Goal: Task Accomplishment & Management: Use online tool/utility

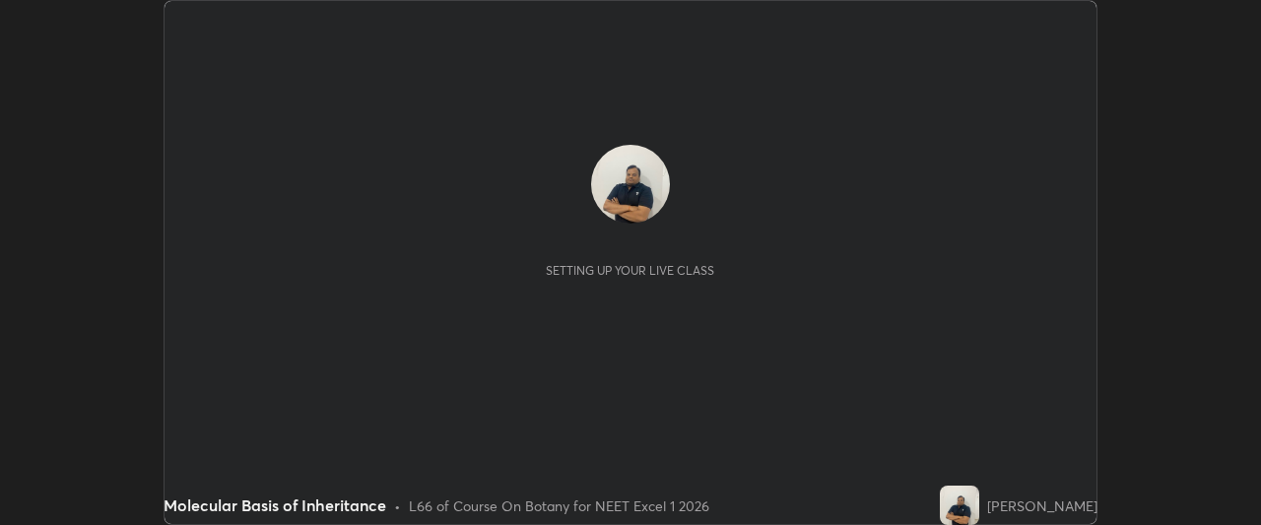
scroll to position [525, 1261]
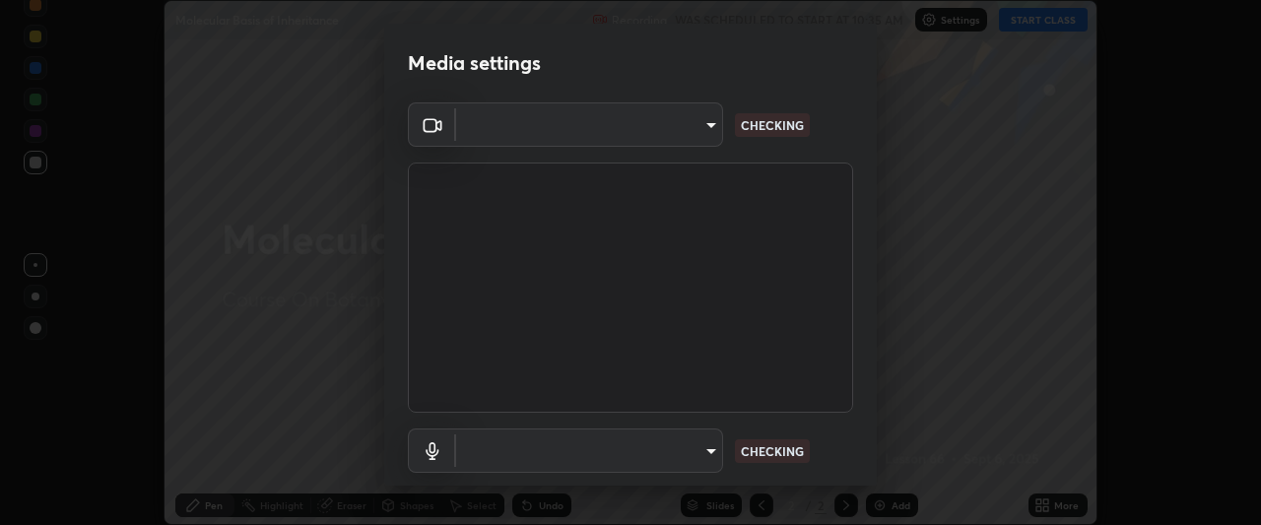
type input "0b0394df5398a873b7d047182dbff5bf8641b4882f7ce2760a0fef017966b62e"
type input "communications"
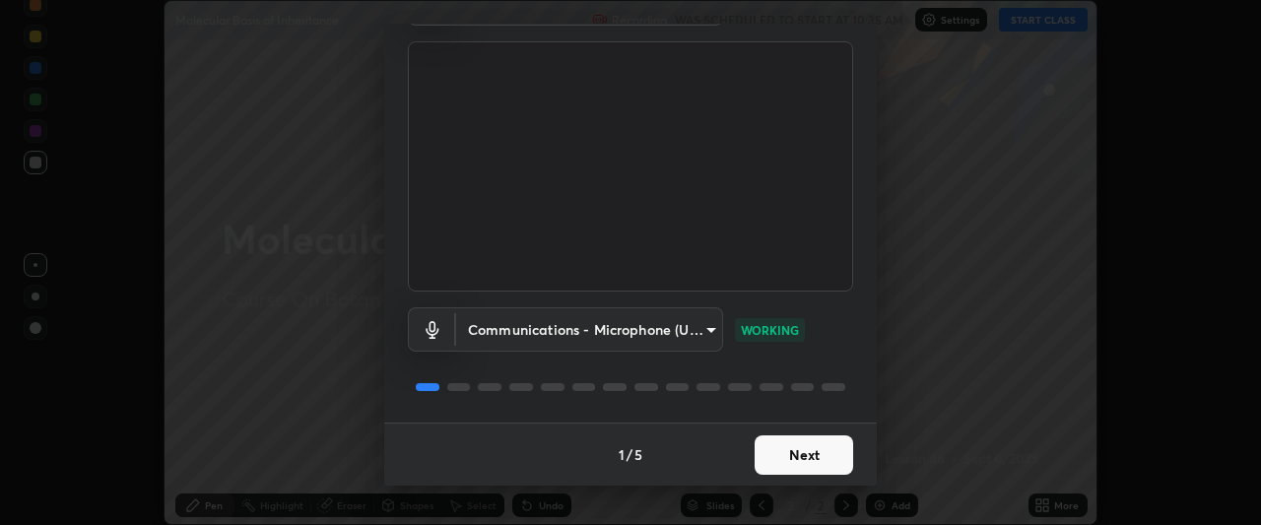
click at [790, 450] on button "Next" at bounding box center [804, 454] width 99 height 39
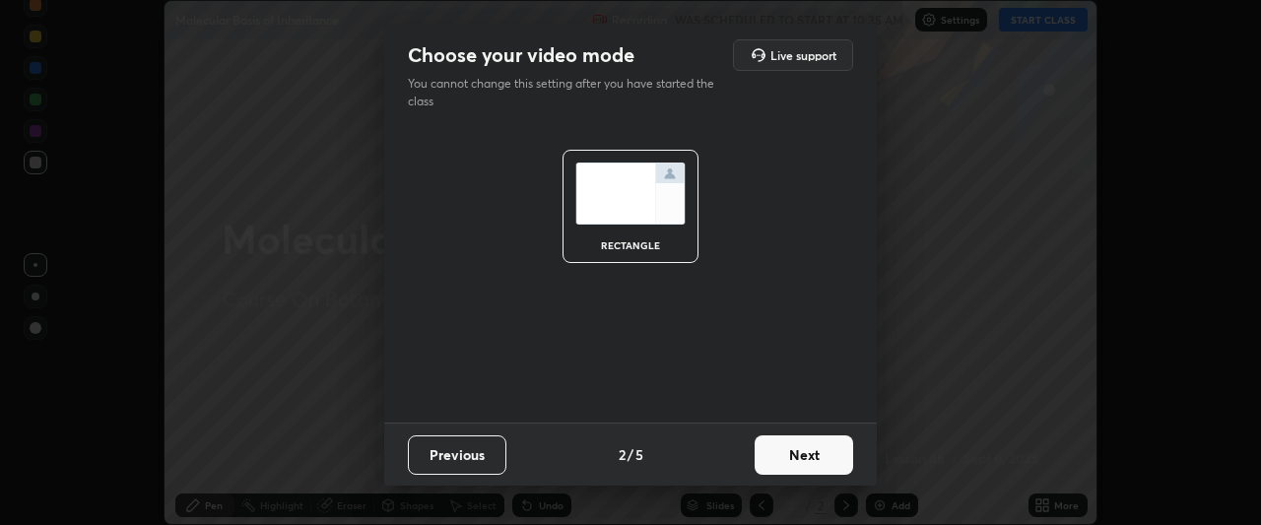
click at [790, 452] on button "Next" at bounding box center [804, 454] width 99 height 39
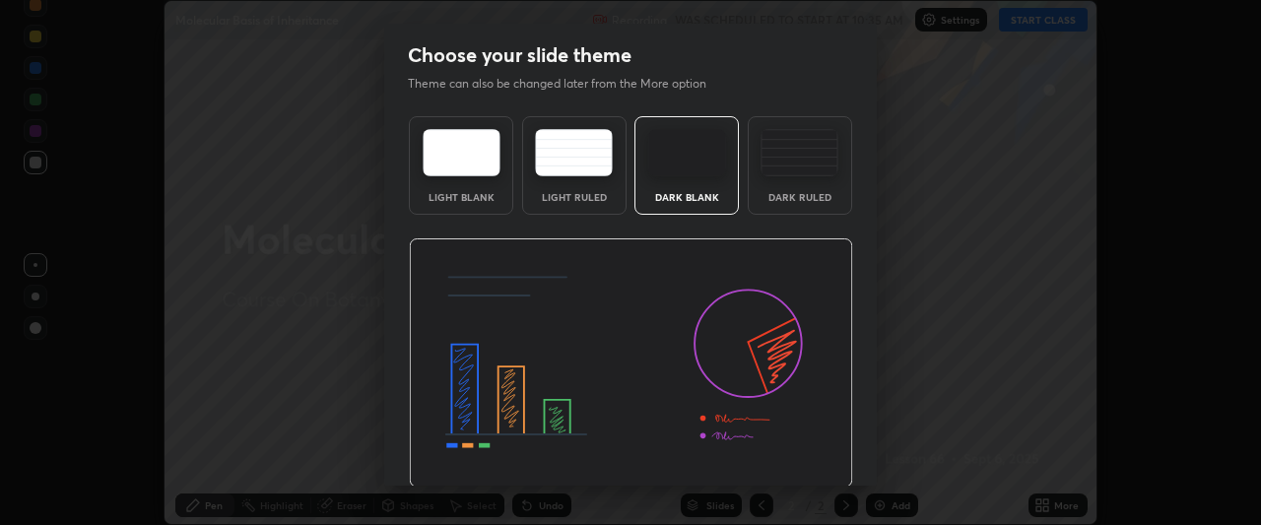
click at [790, 452] on img at bounding box center [631, 363] width 444 height 250
click at [784, 456] on img at bounding box center [631, 363] width 444 height 250
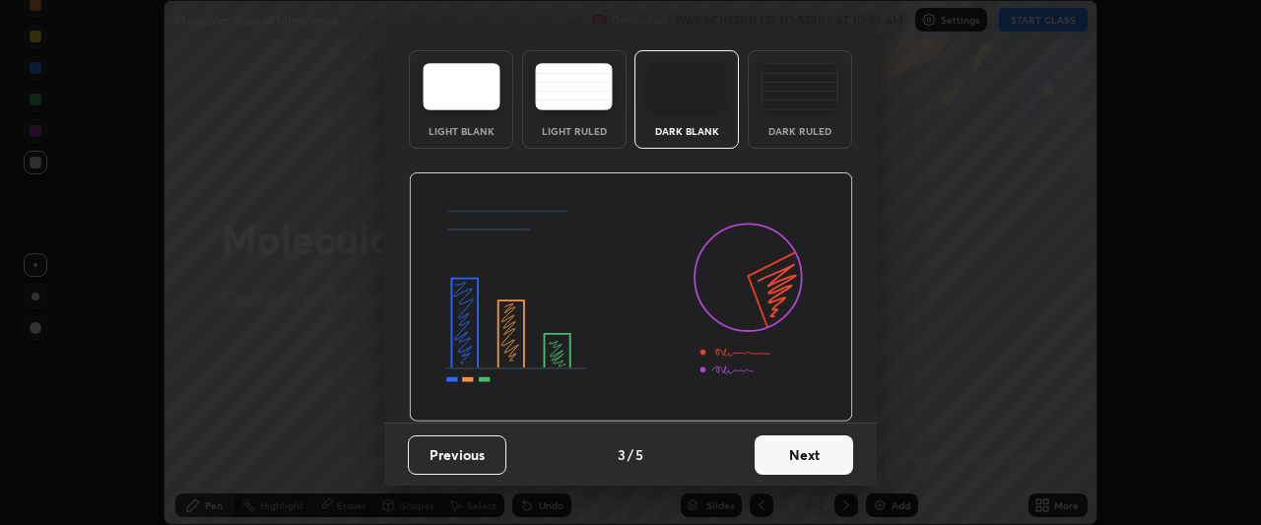
click at [788, 457] on button "Next" at bounding box center [804, 454] width 99 height 39
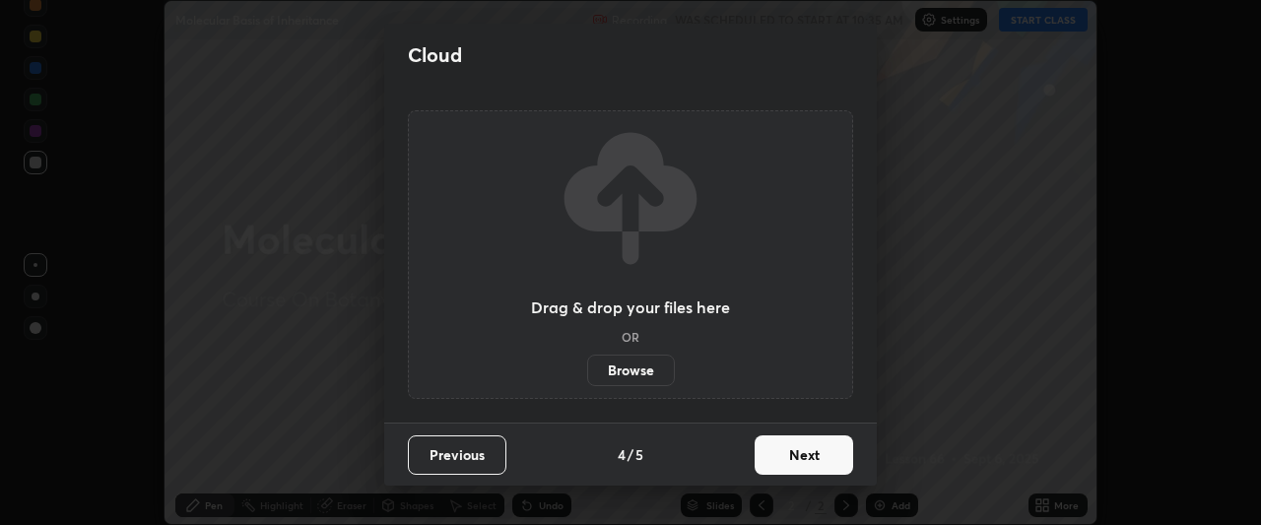
scroll to position [0, 0]
click at [785, 456] on button "Next" at bounding box center [804, 454] width 99 height 39
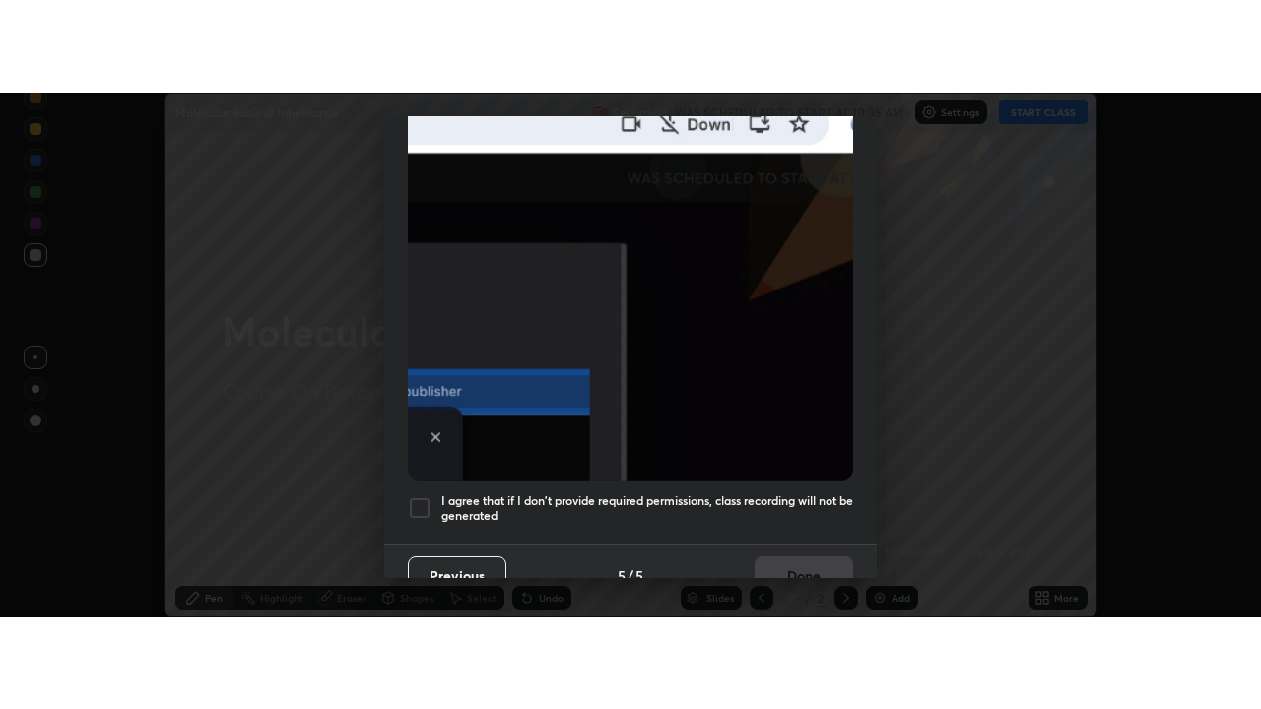
scroll to position [523, 0]
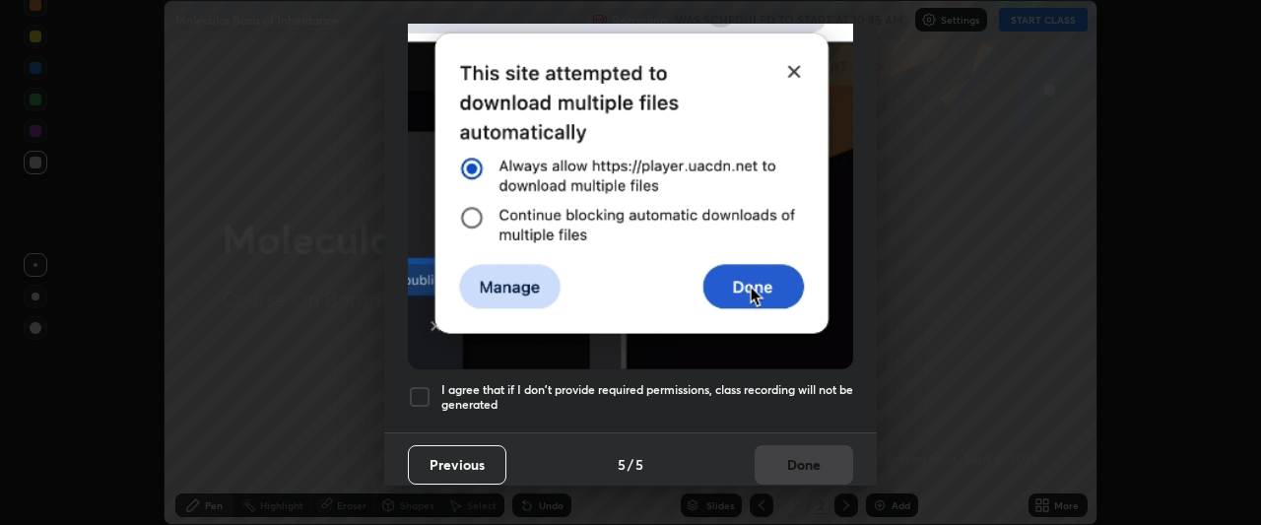
click at [423, 385] on div at bounding box center [420, 397] width 24 height 24
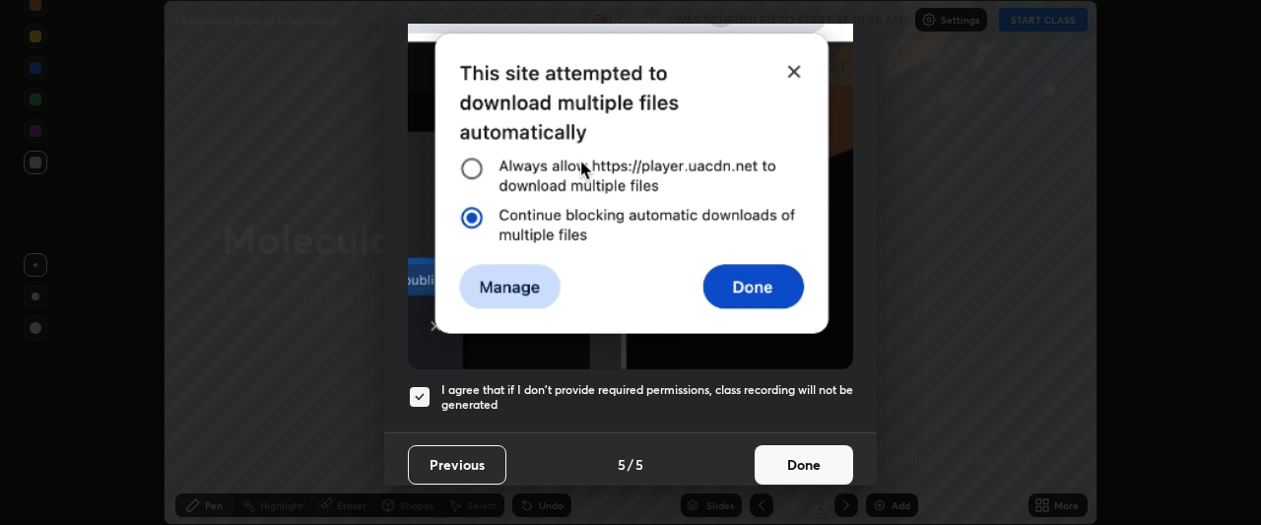
click at [773, 447] on button "Done" at bounding box center [804, 464] width 99 height 39
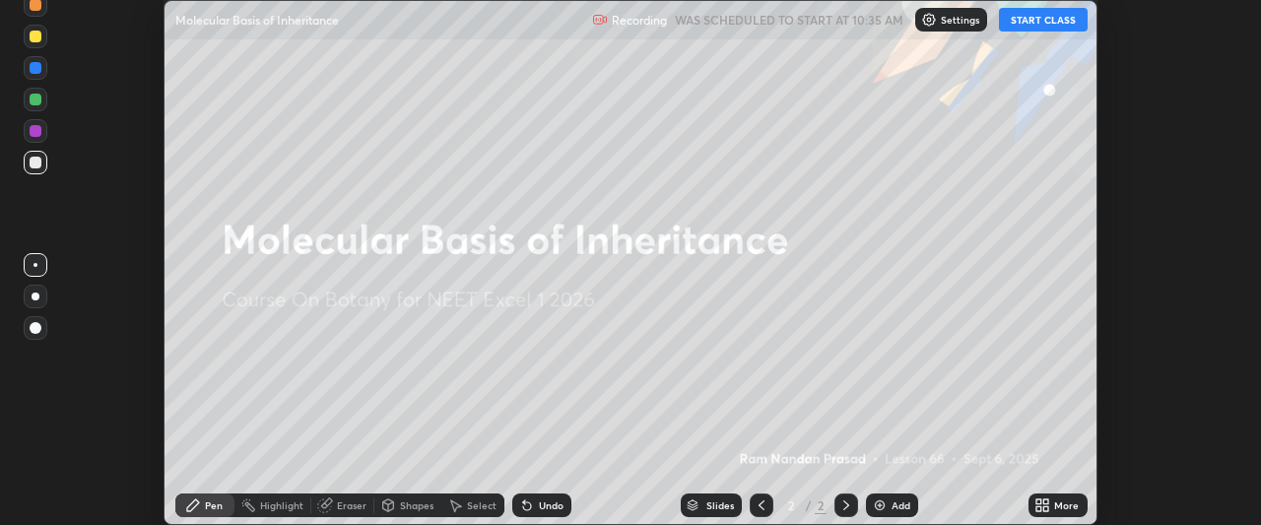
click at [1057, 505] on div "More" at bounding box center [1066, 505] width 25 height 10
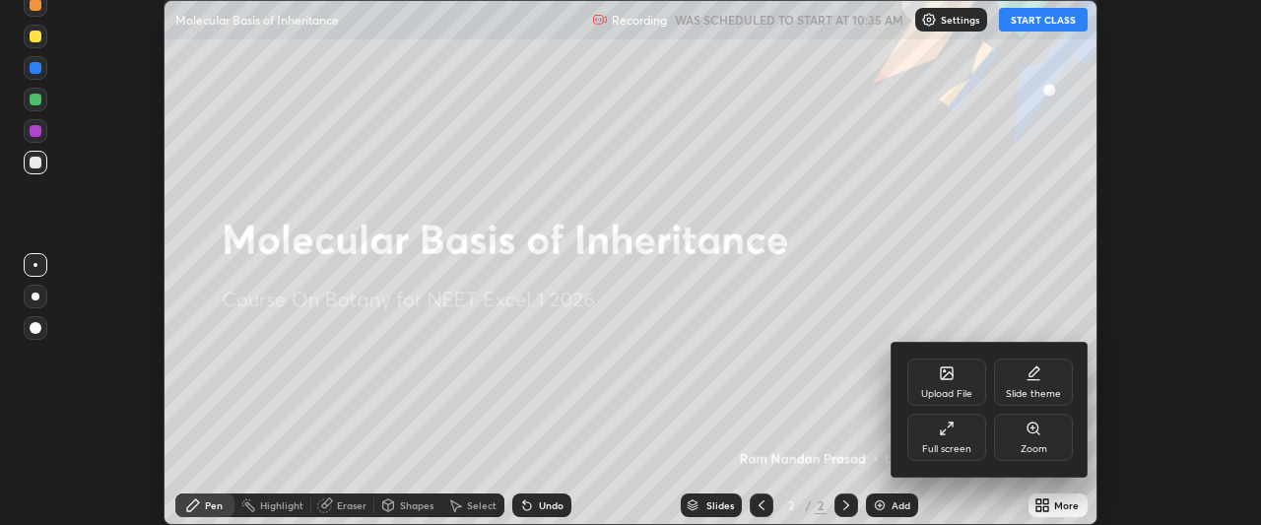
click at [938, 438] on div "Full screen" at bounding box center [946, 437] width 79 height 47
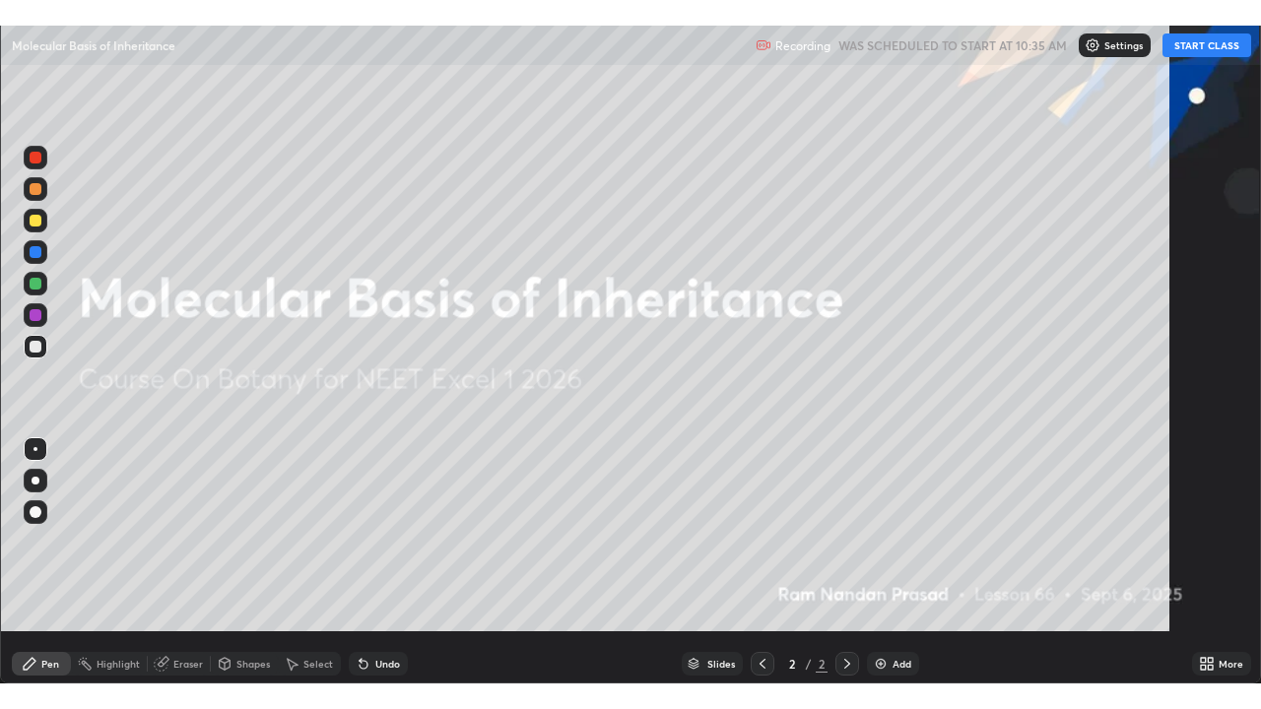
scroll to position [709, 1261]
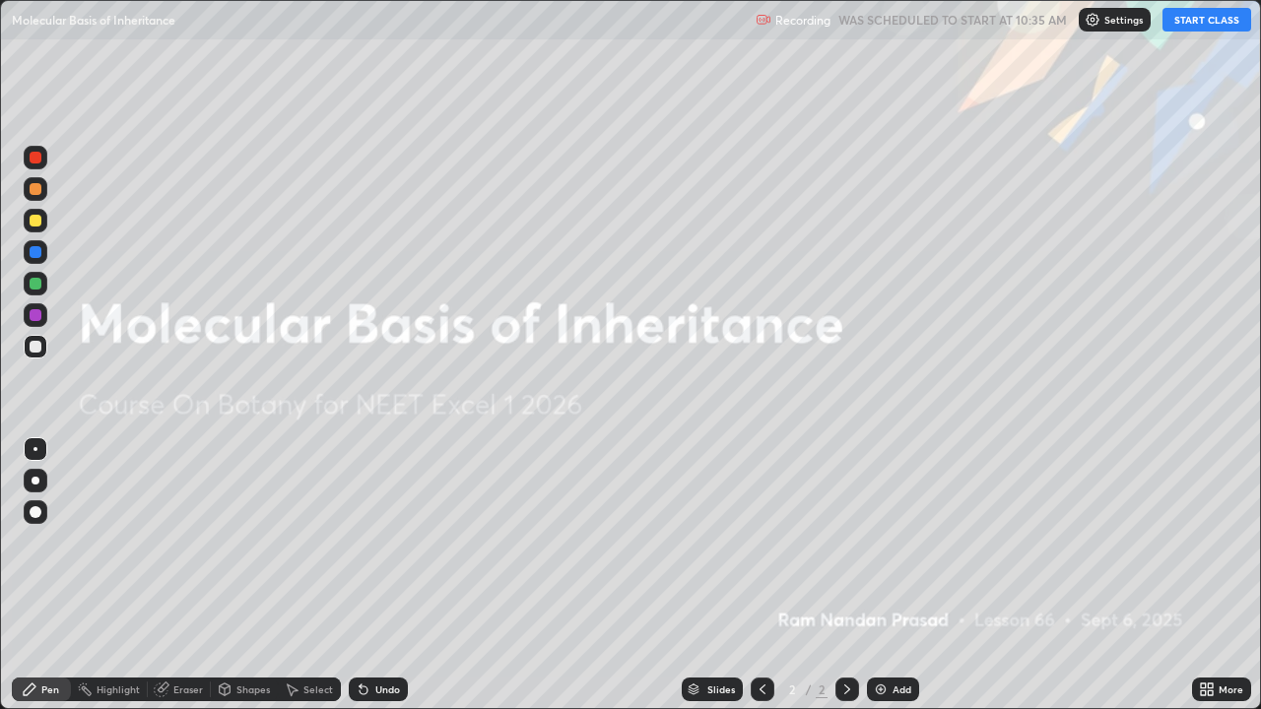
click at [1185, 30] on button "START CLASS" at bounding box center [1206, 20] width 89 height 24
click at [1185, 25] on img "button" at bounding box center [1186, 20] width 16 height 16
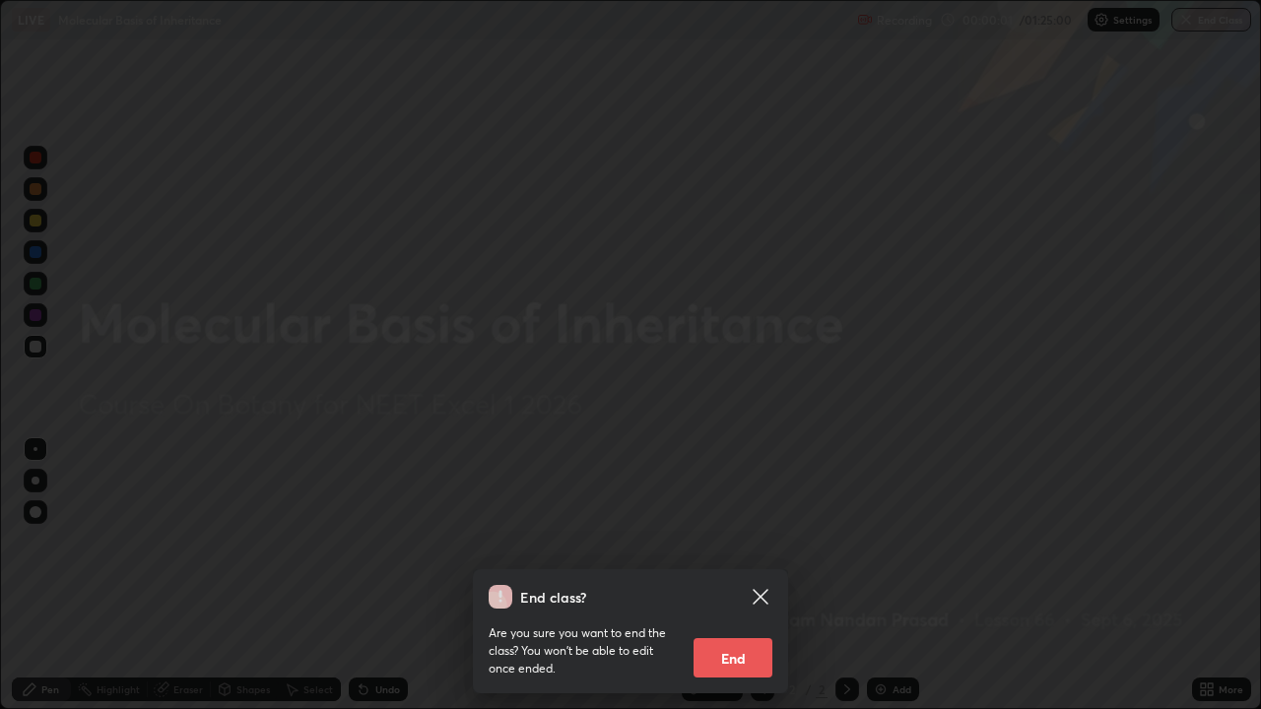
click at [832, 524] on div "End class? Are you sure you want to end the class? You won’t be able to edit on…" at bounding box center [630, 354] width 1261 height 709
